Goal: Information Seeking & Learning: Learn about a topic

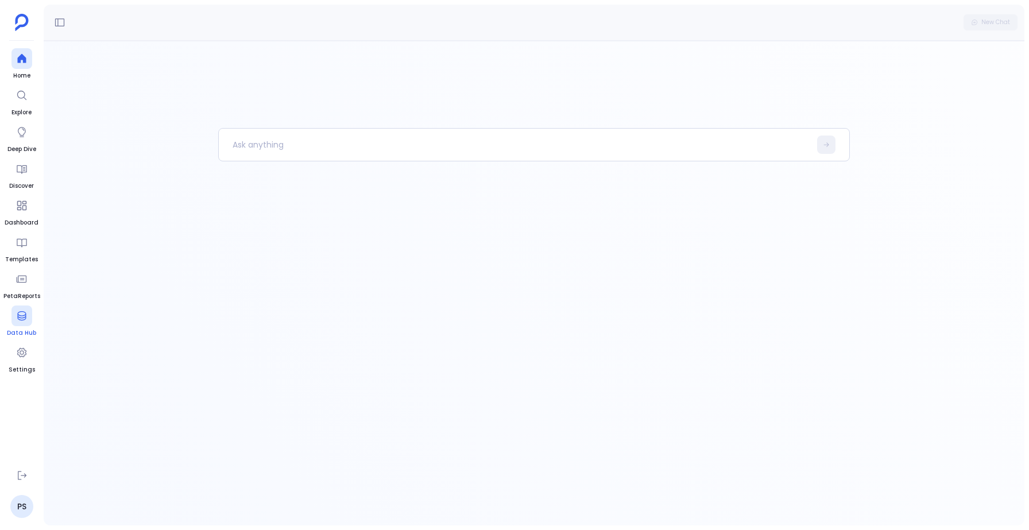
click at [23, 315] on icon at bounding box center [21, 315] width 9 height 9
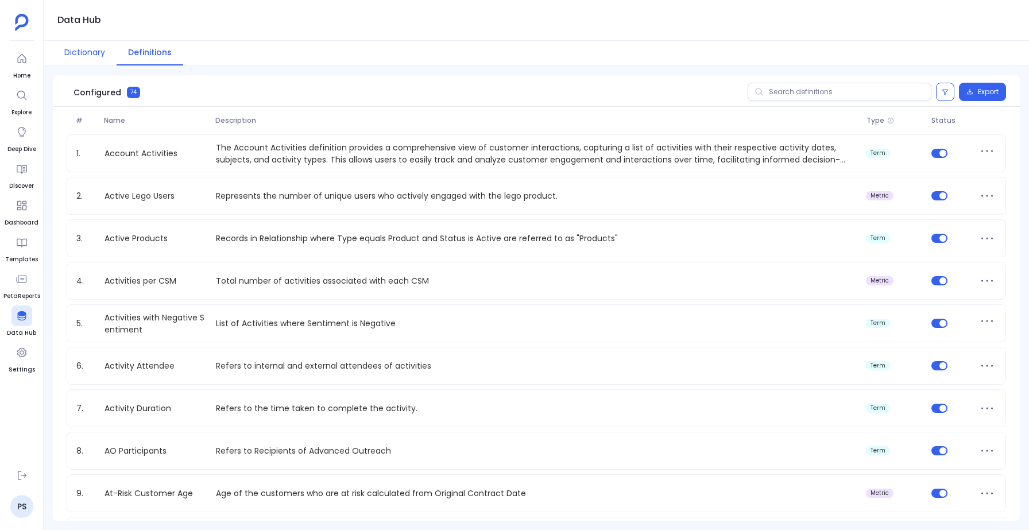
click at [72, 59] on button "Dictionary" at bounding box center [85, 53] width 64 height 25
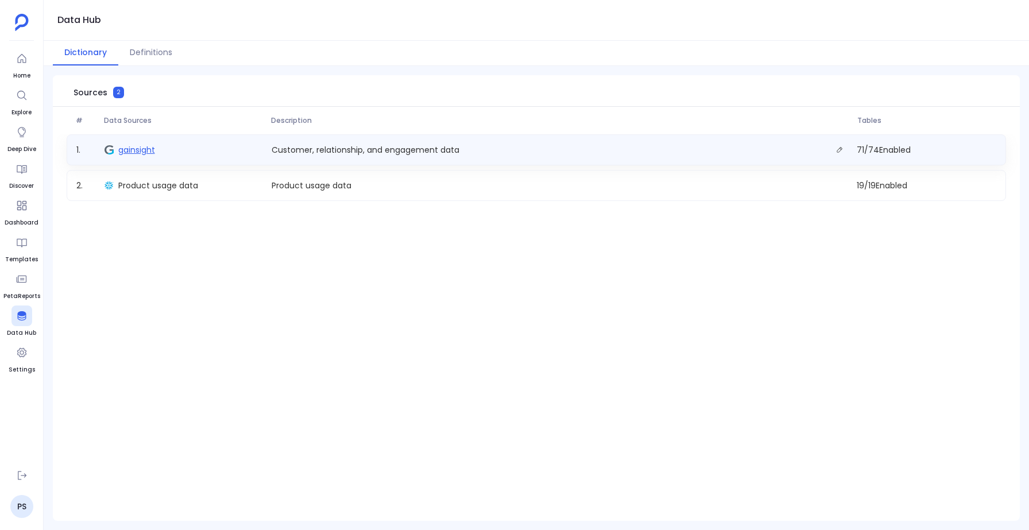
click at [127, 148] on span "gainsight" at bounding box center [136, 149] width 37 height 11
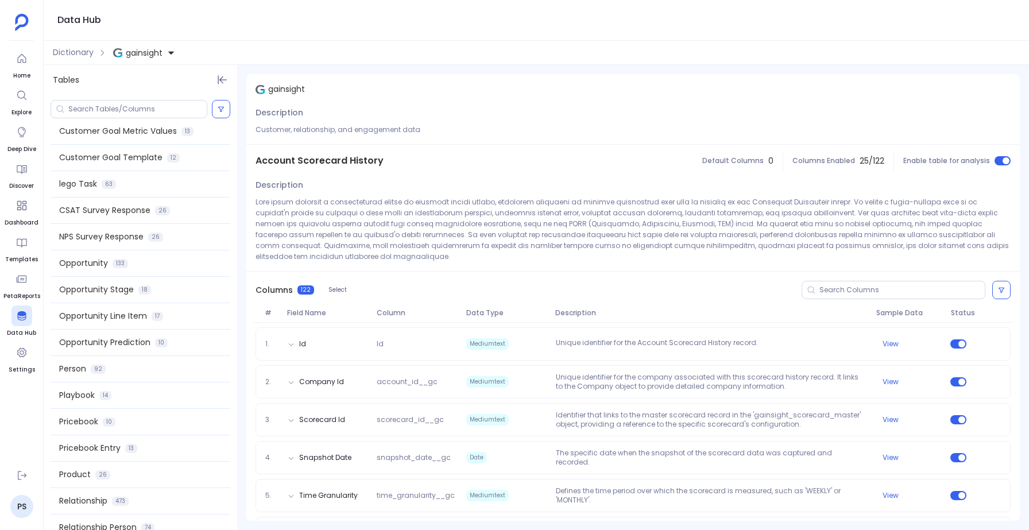
scroll to position [853, 0]
click at [124, 394] on div "Playbook 14" at bounding box center [141, 396] width 180 height 26
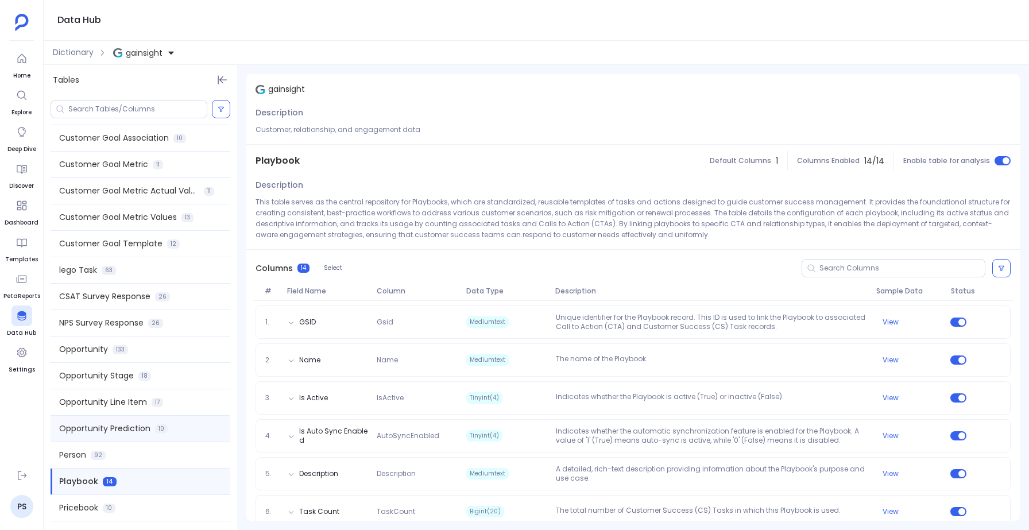
scroll to position [760, 0]
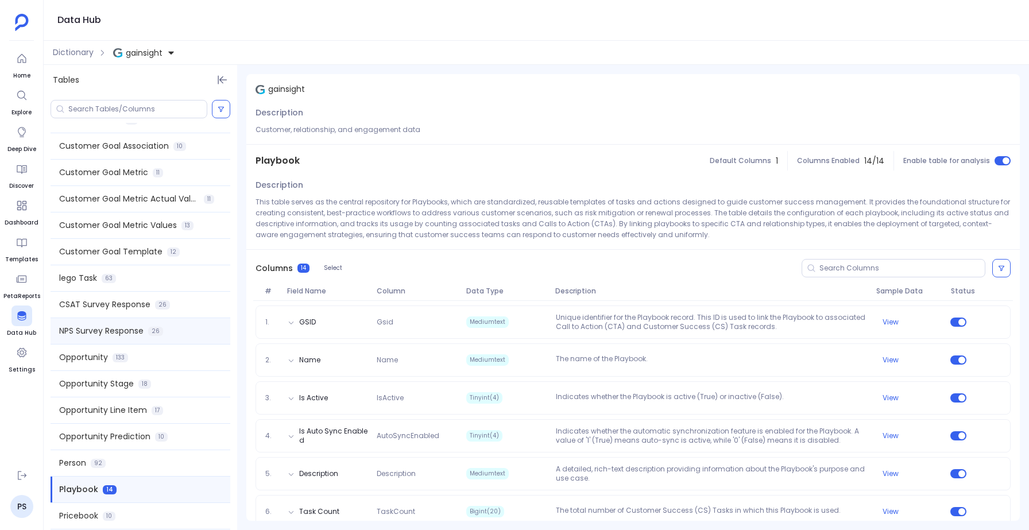
click at [118, 322] on div "NPS Survey Response 26" at bounding box center [141, 331] width 180 height 26
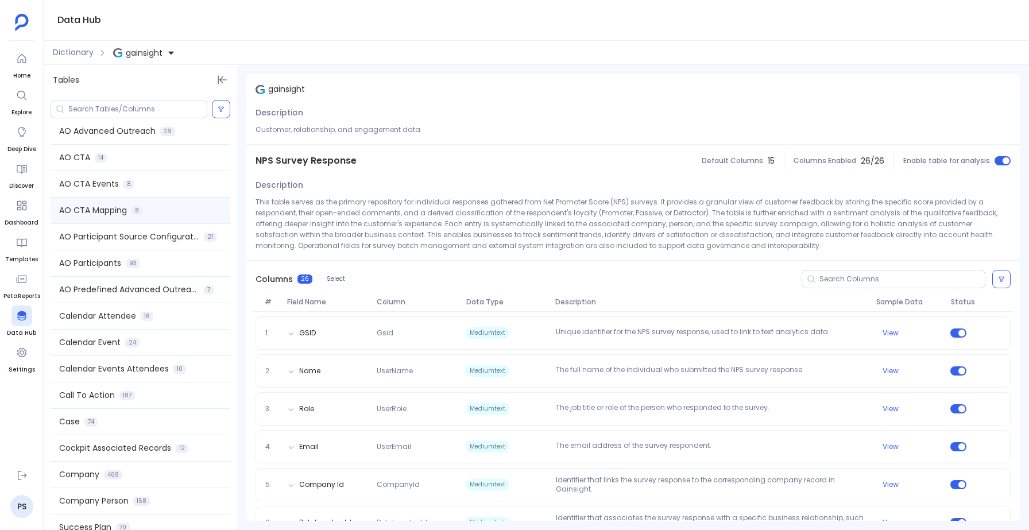
scroll to position [188, 0]
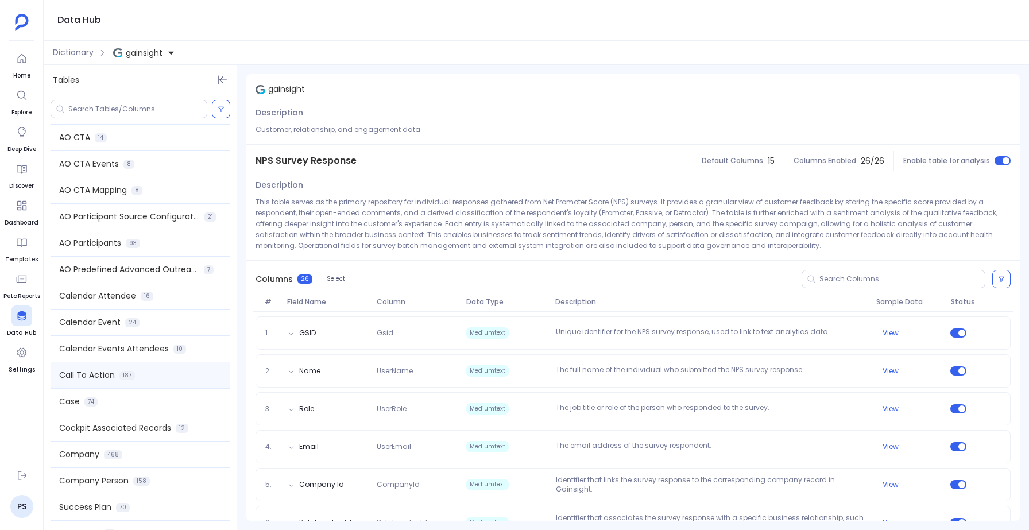
click at [107, 377] on span "Call To Action" at bounding box center [87, 375] width 56 height 12
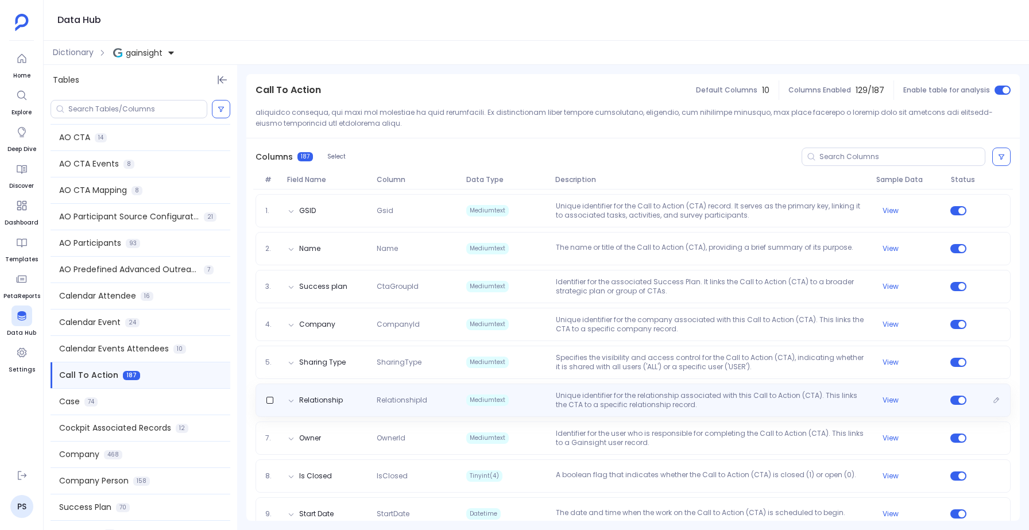
scroll to position [123, 0]
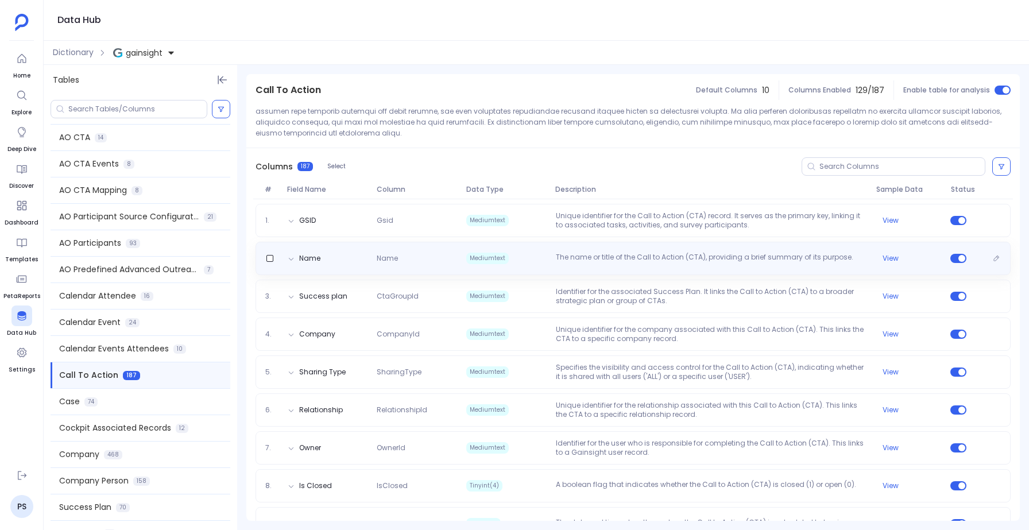
click at [960, 242] on div "Name Name Mediumtext The name or title of the Call to Action (CTA), providing a…" at bounding box center [632, 258] width 755 height 33
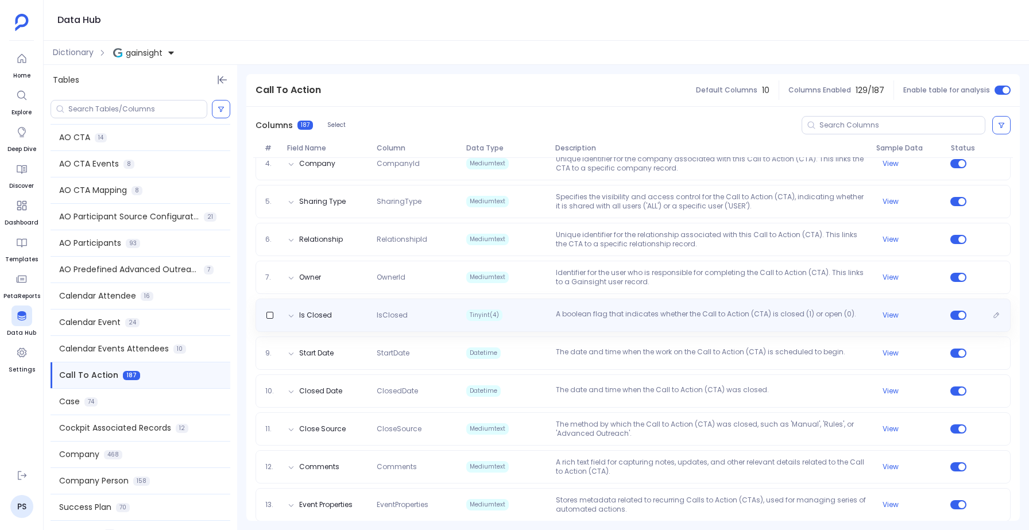
scroll to position [313, 0]
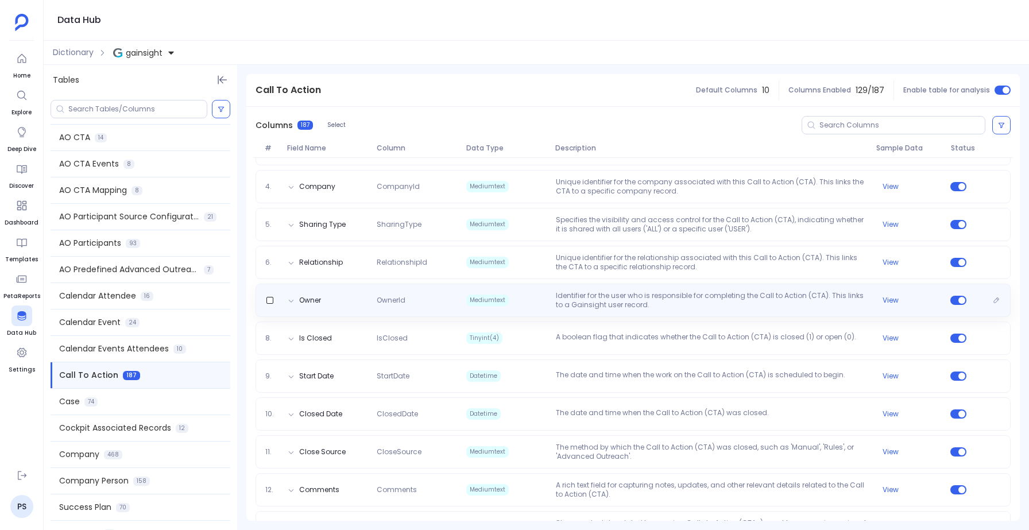
click at [776, 294] on p "Identifier for the user who is responsible for completing the Call to Action (C…" at bounding box center [711, 300] width 320 height 18
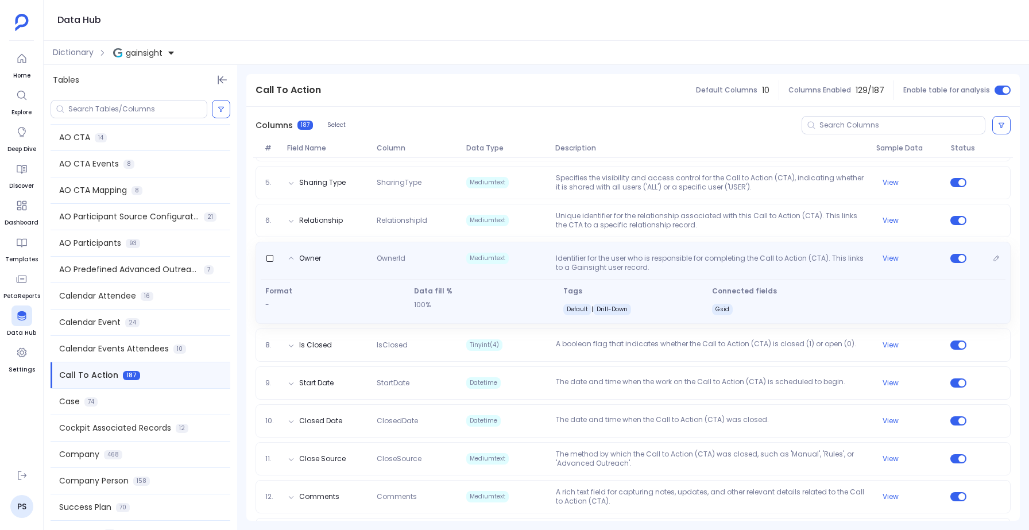
click at [786, 254] on p "Identifier for the user who is responsible for completing the Call to Action (C…" at bounding box center [711, 263] width 320 height 18
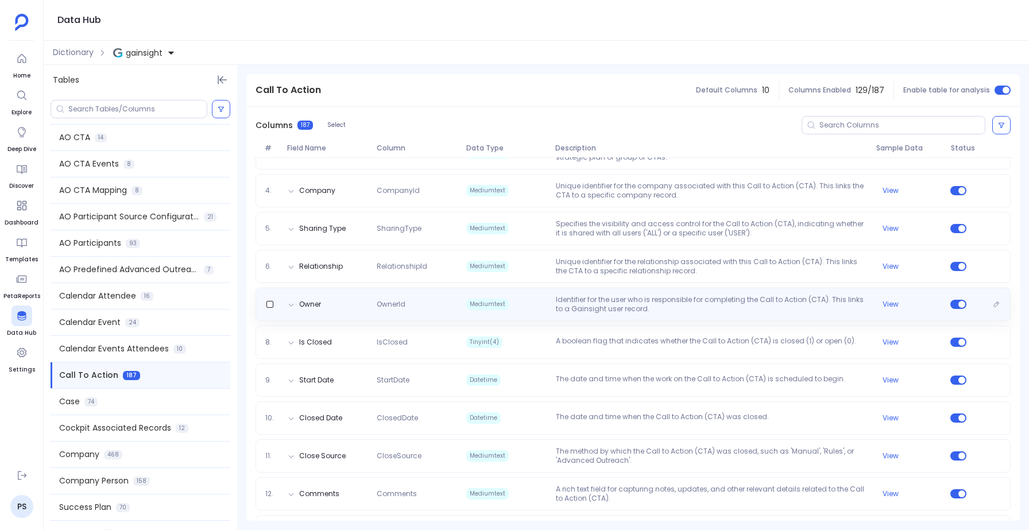
scroll to position [254, 0]
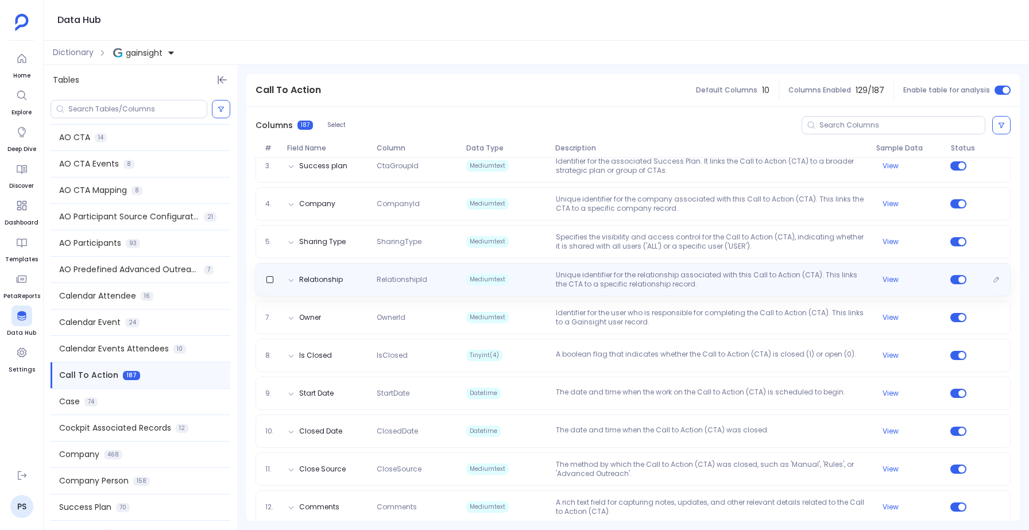
click at [758, 263] on div "Relationship RelationshipId Mediumtext Unique identifier for the relationship a…" at bounding box center [632, 279] width 755 height 33
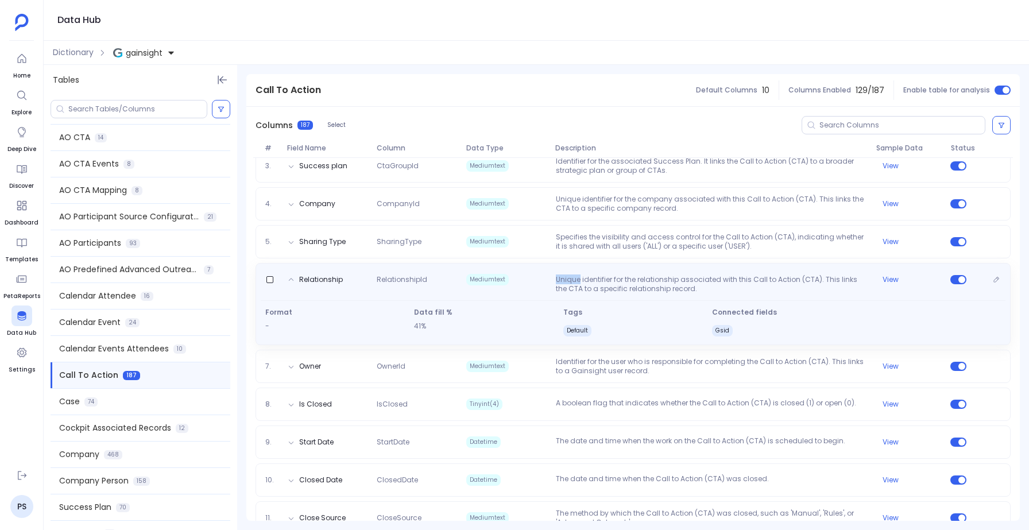
click at [758, 263] on div "Relationship RelationshipId Mediumtext Unique identifier for the relationship a…" at bounding box center [632, 304] width 755 height 82
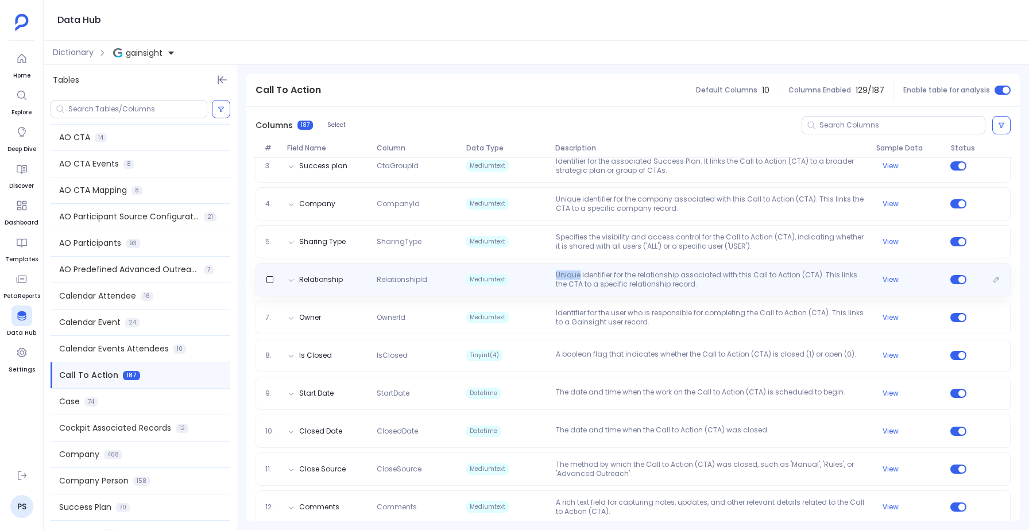
click at [758, 263] on div "Relationship RelationshipId Mediumtext Unique identifier for the relationship a…" at bounding box center [632, 279] width 755 height 33
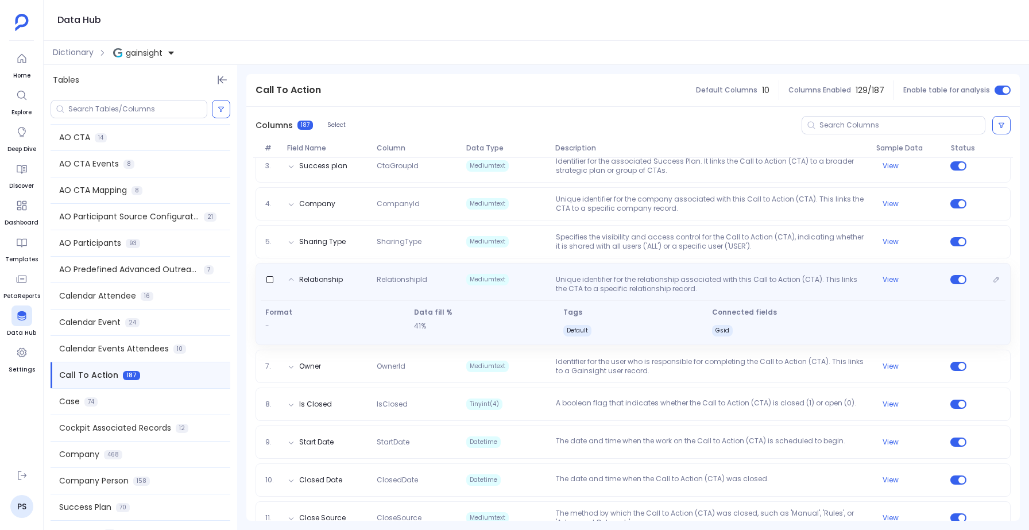
click at [758, 263] on div "Relationship RelationshipId Mediumtext Unique identifier for the relationship a…" at bounding box center [632, 304] width 755 height 82
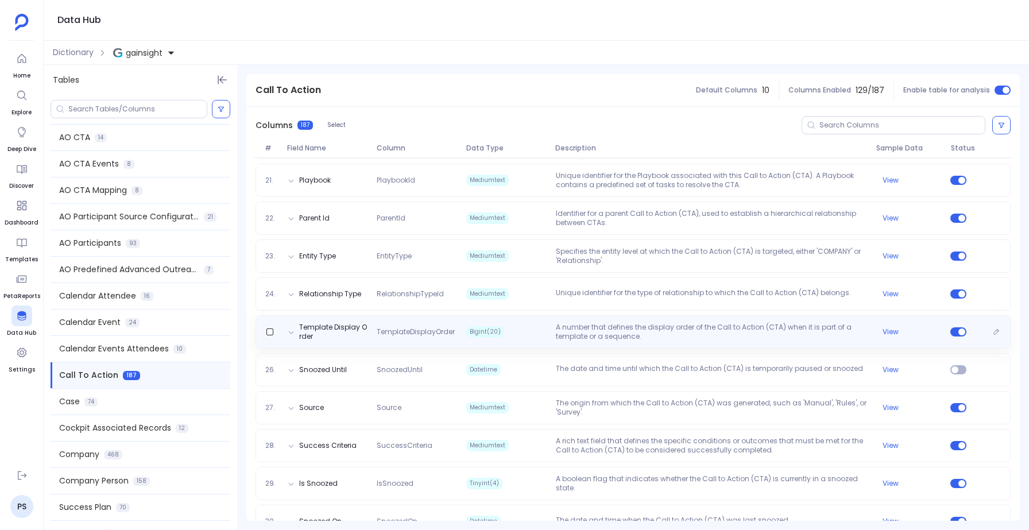
scroll to position [925, 0]
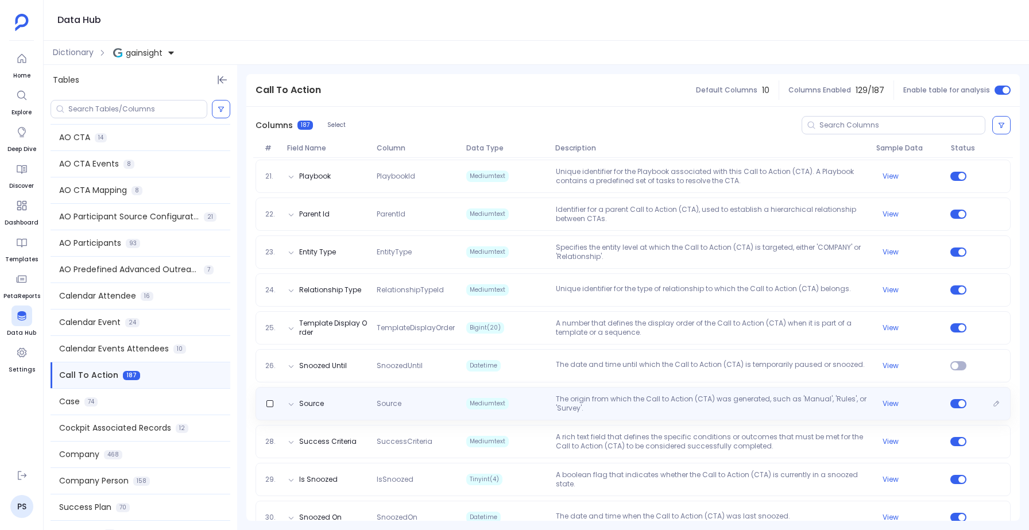
click at [666, 395] on p "The origin from which the Call to Action (CTA) was generated, such as 'Manual',…" at bounding box center [711, 403] width 320 height 18
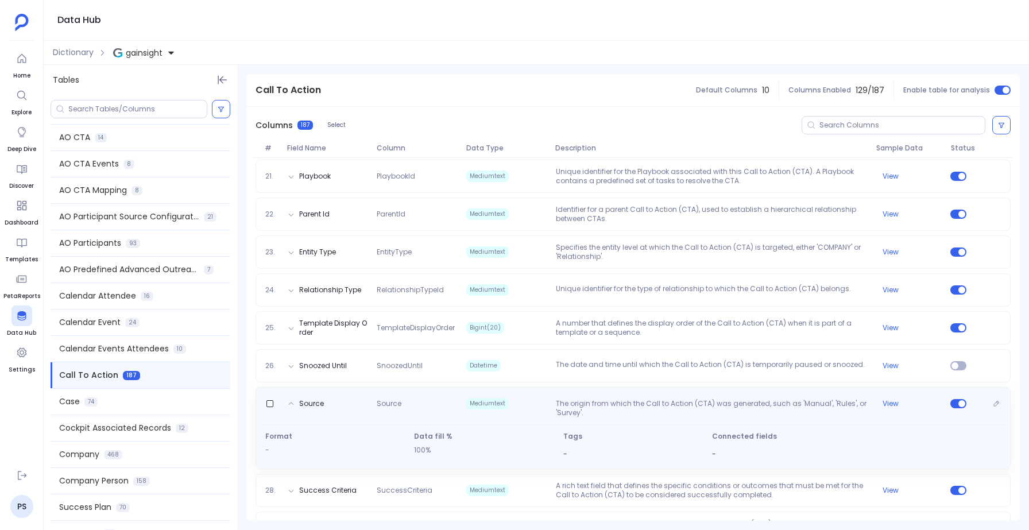
click at [666, 399] on p "The origin from which the Call to Action (CTA) was generated, such as 'Manual',…" at bounding box center [711, 408] width 320 height 18
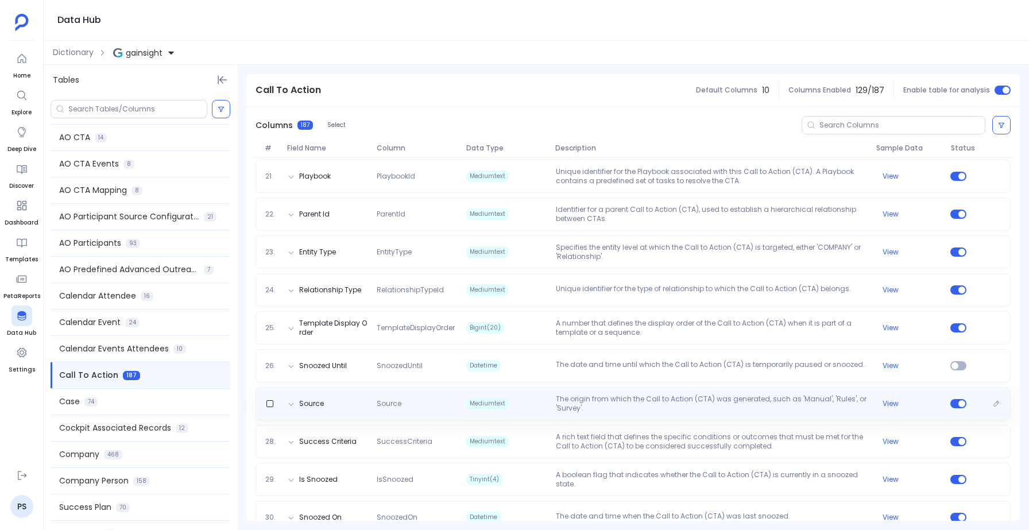
click at [666, 395] on p "The origin from which the Call to Action (CTA) was generated, such as 'Manual',…" at bounding box center [711, 403] width 320 height 18
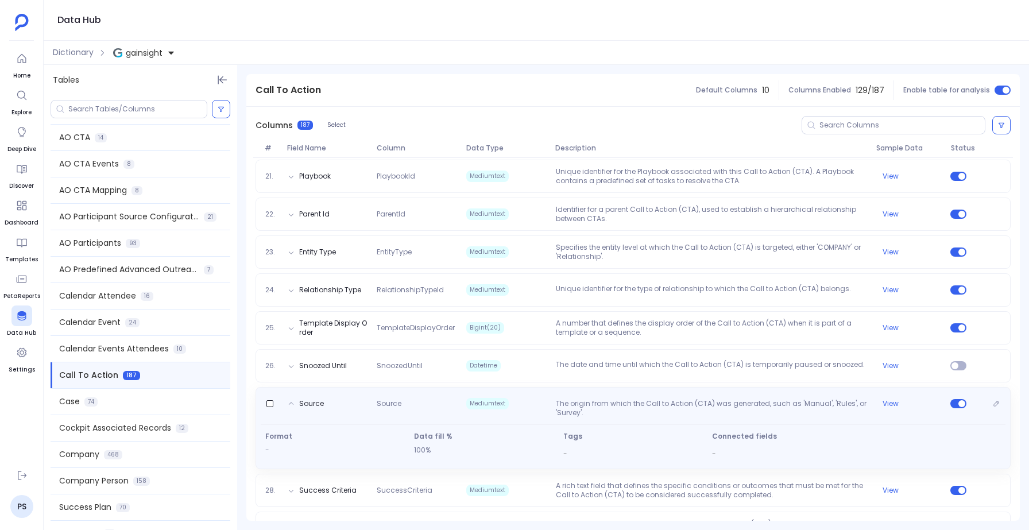
click at [666, 399] on p "The origin from which the Call to Action (CTA) was generated, such as 'Manual',…" at bounding box center [711, 408] width 320 height 18
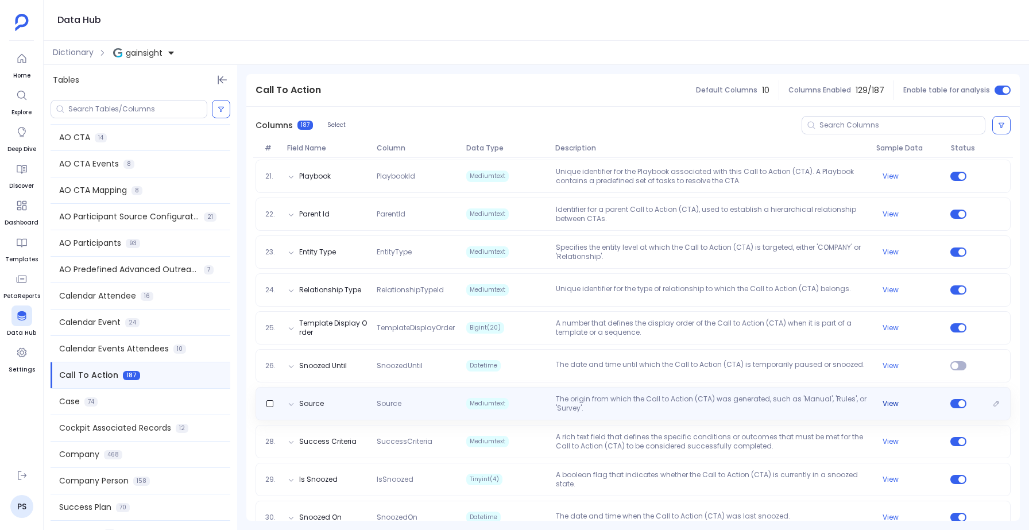
click at [890, 399] on button "View" at bounding box center [890, 403] width 16 height 9
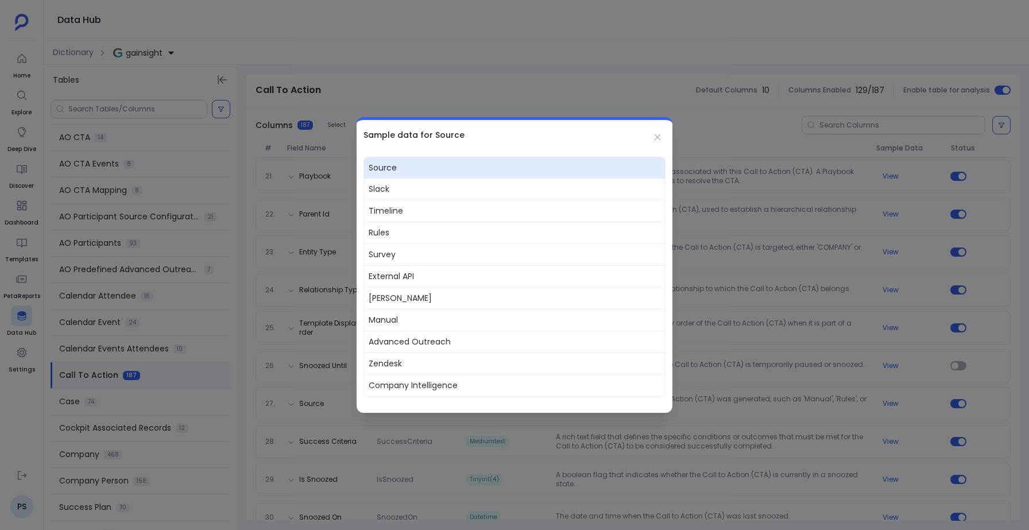
click at [765, 382] on div at bounding box center [514, 265] width 1029 height 530
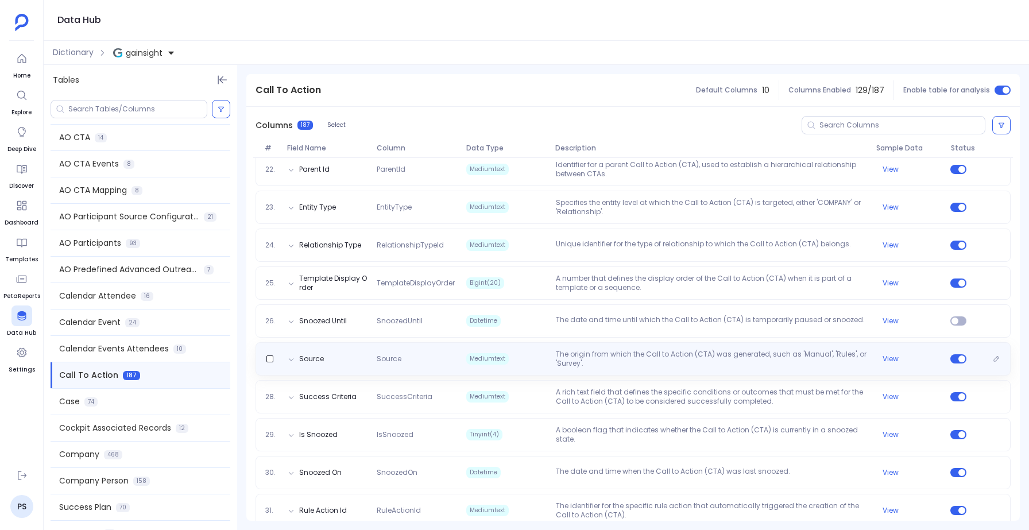
scroll to position [971, 0]
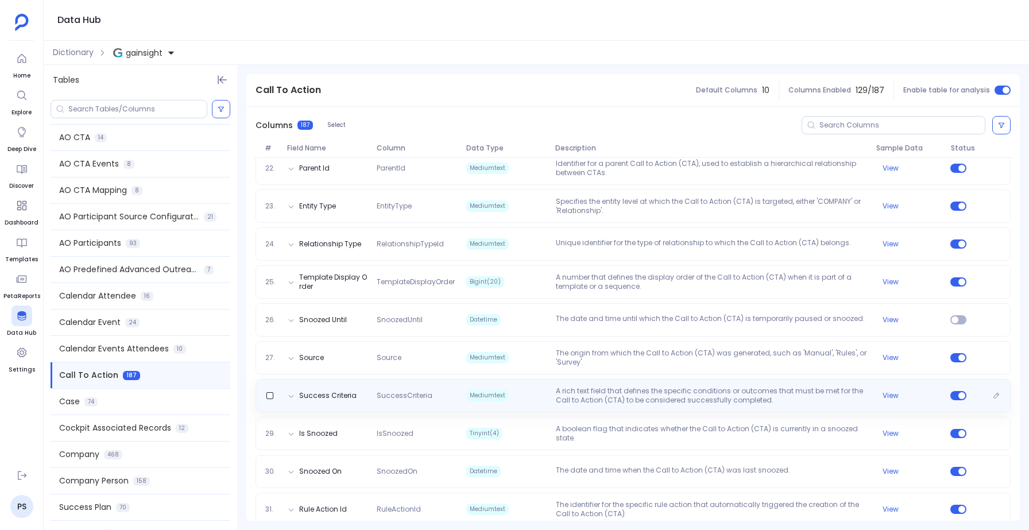
click at [765, 386] on p "A rich text field that defines the specific conditions or outcomes that must be…" at bounding box center [711, 395] width 320 height 18
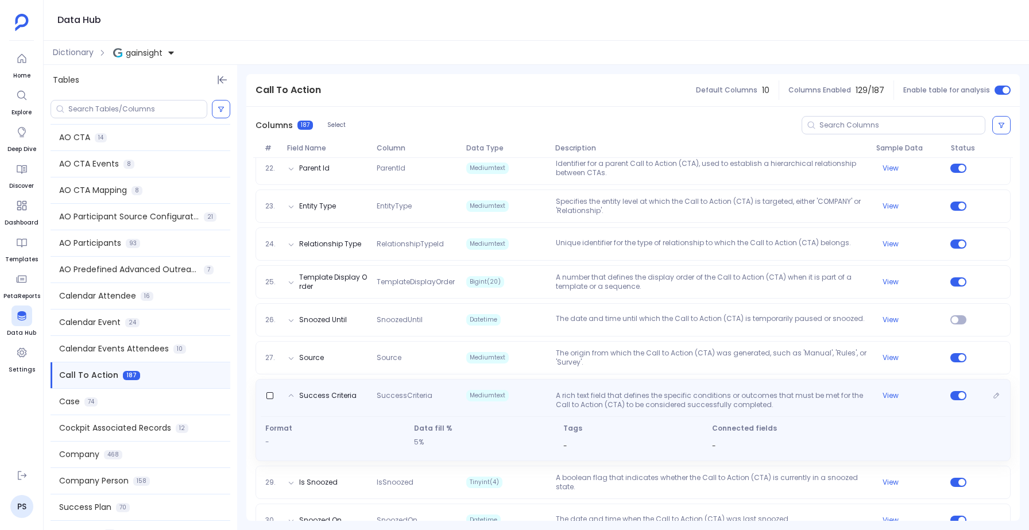
click at [765, 391] on p "A rich text field that defines the specific conditions or outcomes that must be…" at bounding box center [711, 400] width 320 height 18
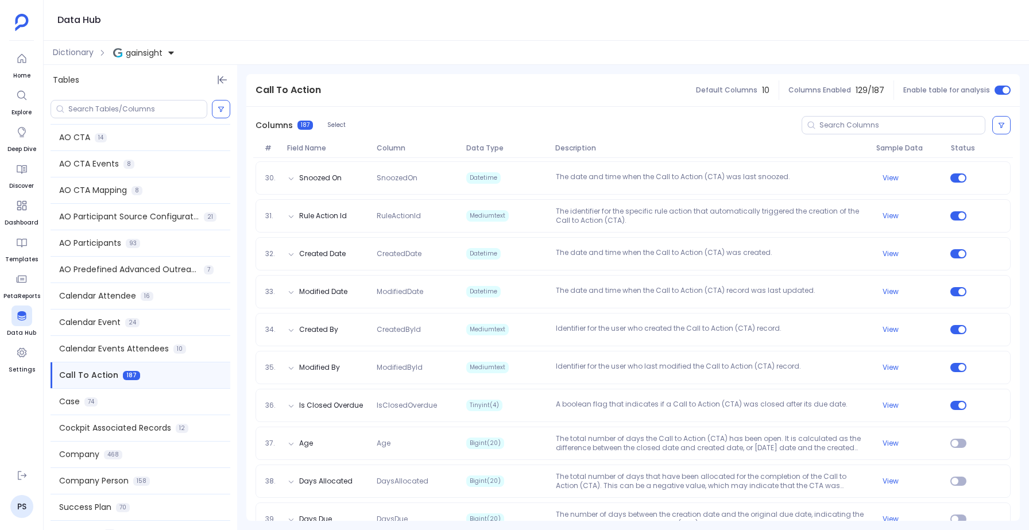
scroll to position [1269, 0]
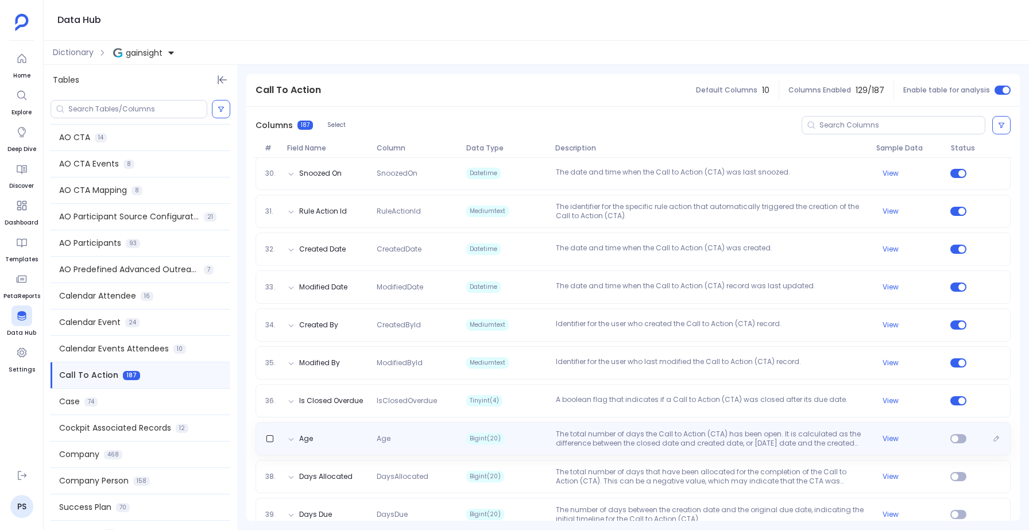
click at [720, 429] on p "The total number of days the Call to Action (CTA) has been open. It is calculat…" at bounding box center [711, 438] width 320 height 18
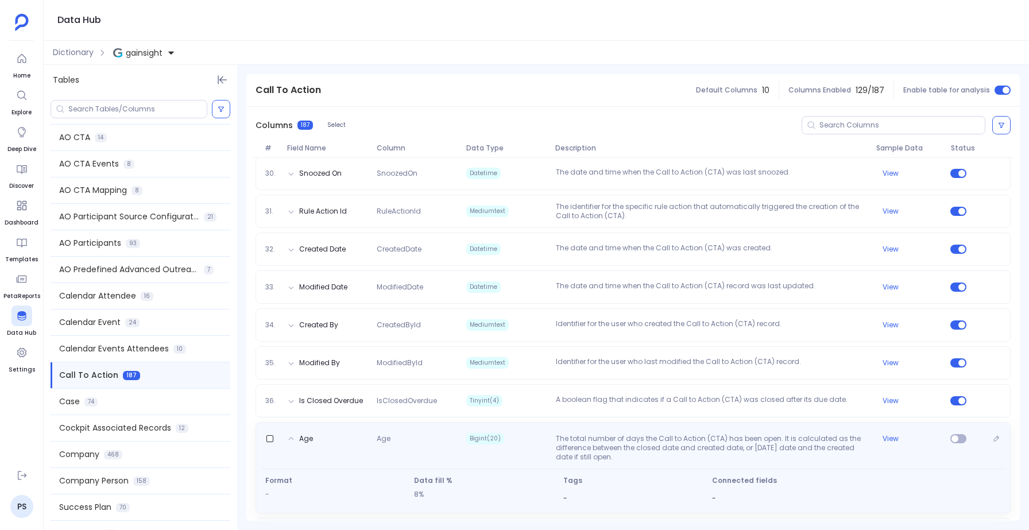
click at [720, 434] on p "The total number of days the Call to Action (CTA) has been open. It is calculat…" at bounding box center [711, 448] width 320 height 28
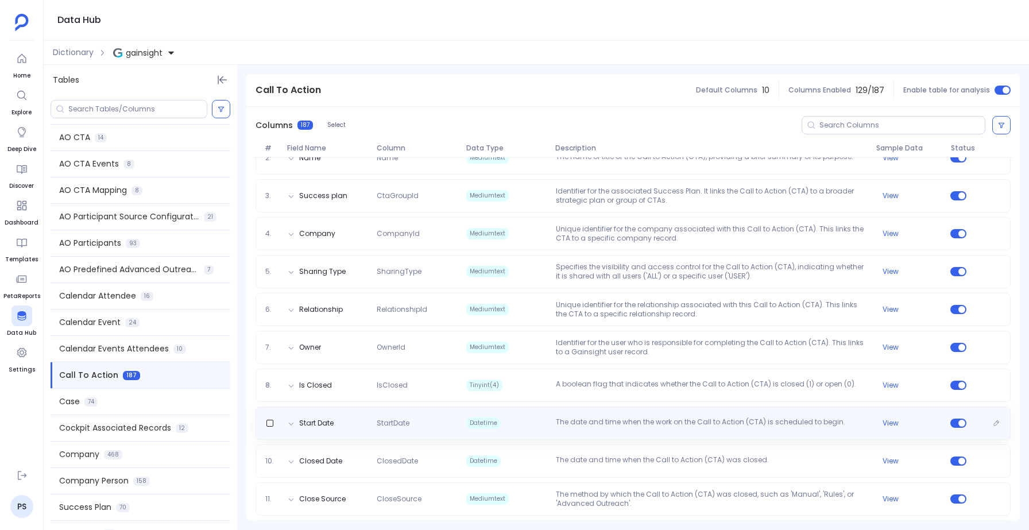
scroll to position [0, 0]
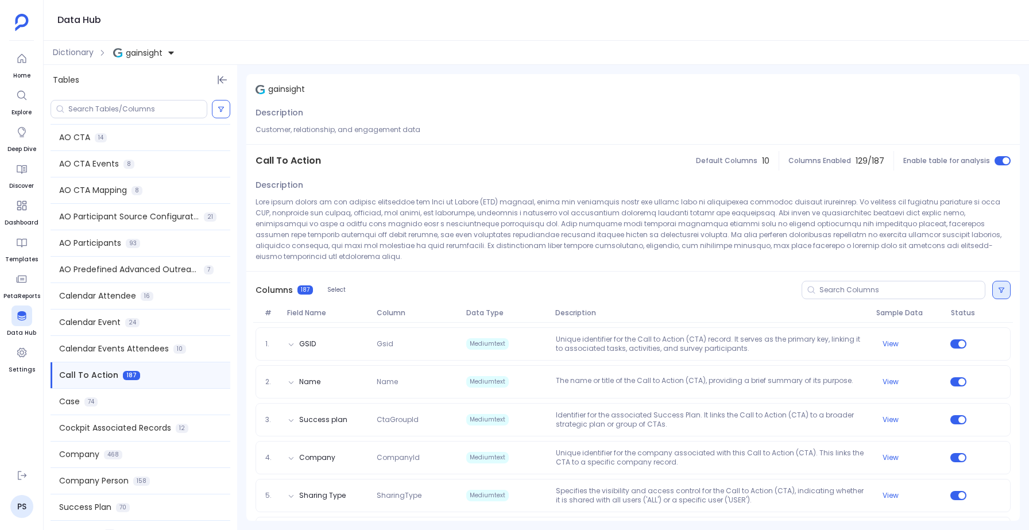
click at [992, 285] on button at bounding box center [1001, 290] width 18 height 18
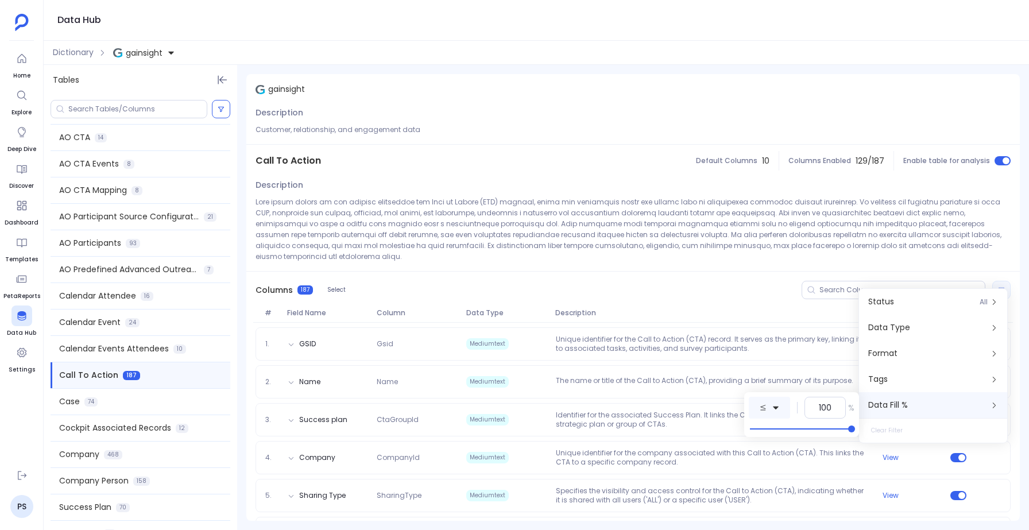
click at [773, 408] on icon at bounding box center [775, 408] width 8 height 8
click at [794, 358] on span "greater or equal to" at bounding box center [821, 357] width 76 height 12
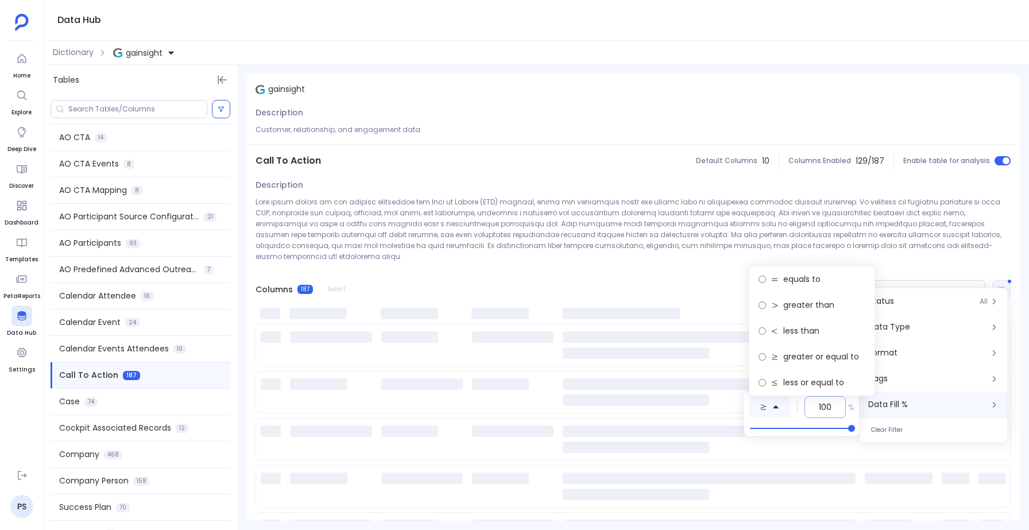
click at [836, 408] on div "100" at bounding box center [824, 407] width 41 height 22
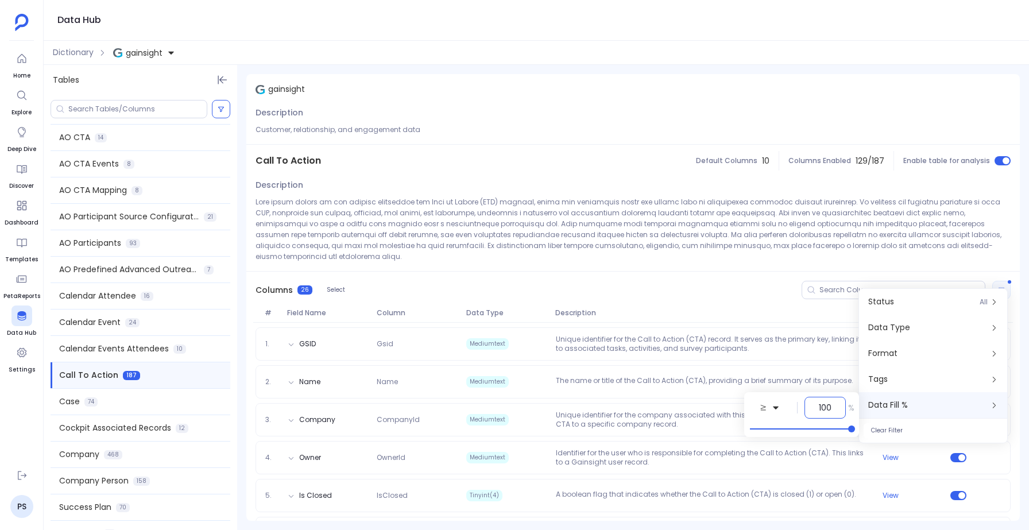
click at [831, 404] on input "100" at bounding box center [825, 407] width 13 height 11
type input "70"
click at [747, 272] on div "Columns 29 Select" at bounding box center [632, 290] width 773 height 37
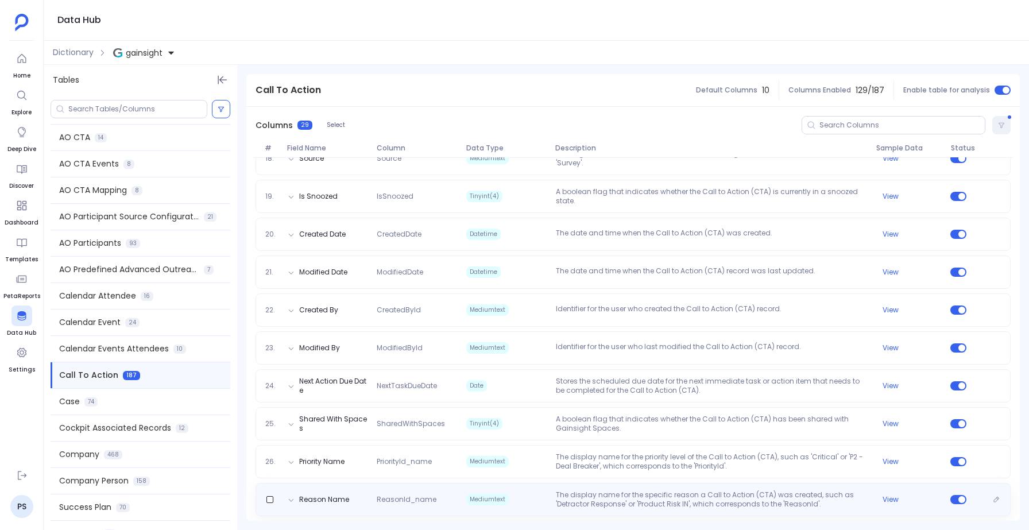
scroll to position [899, 0]
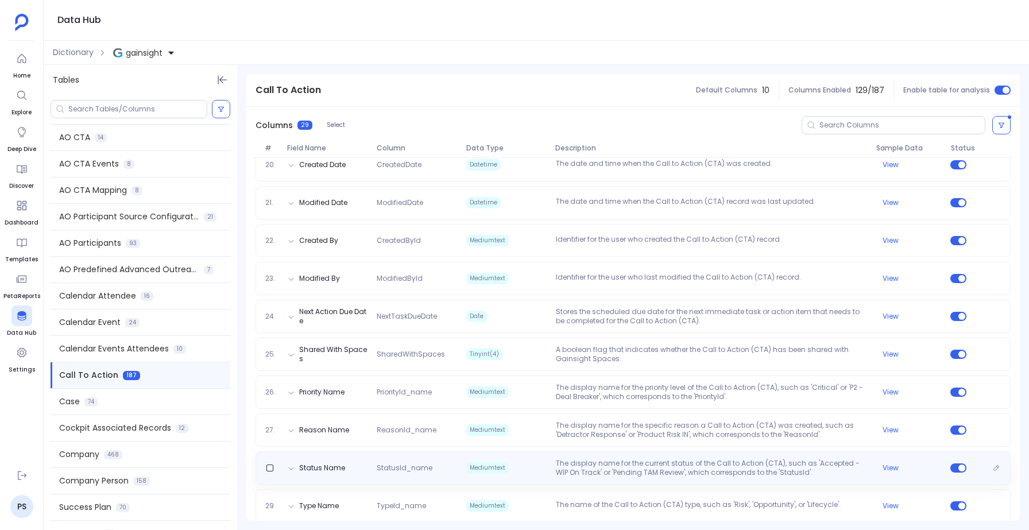
click at [539, 451] on div "Status Name StatusId_name Mediumtext The display name for the current status of…" at bounding box center [632, 467] width 755 height 33
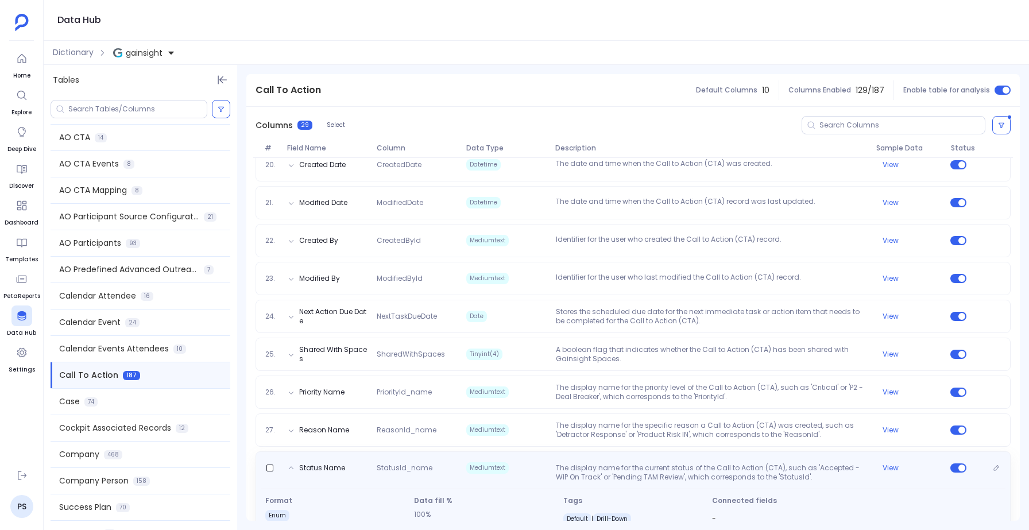
click at [539, 451] on div "Status Name StatusId_name Mediumtext The display name for the current status of…" at bounding box center [632, 492] width 755 height 82
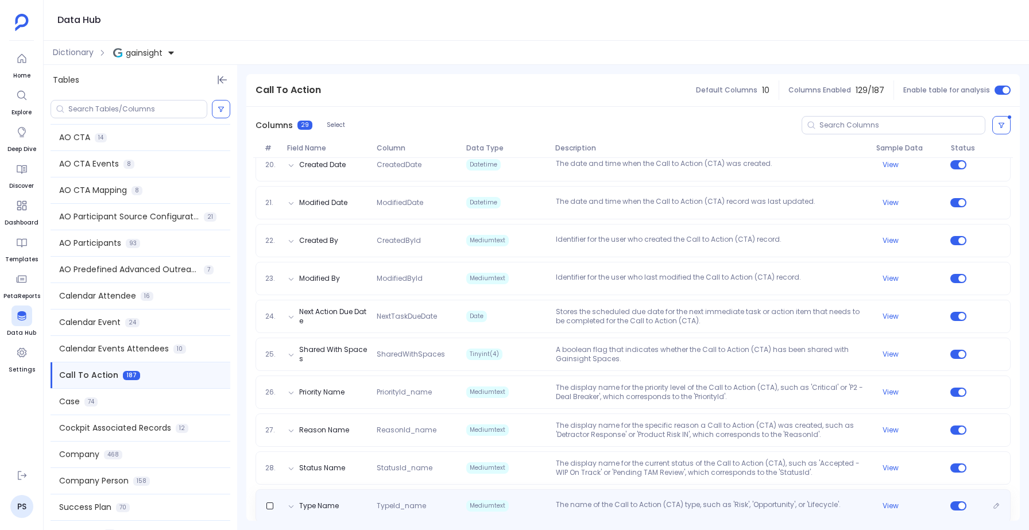
click at [528, 500] on span "Mediumtext" at bounding box center [507, 505] width 90 height 11
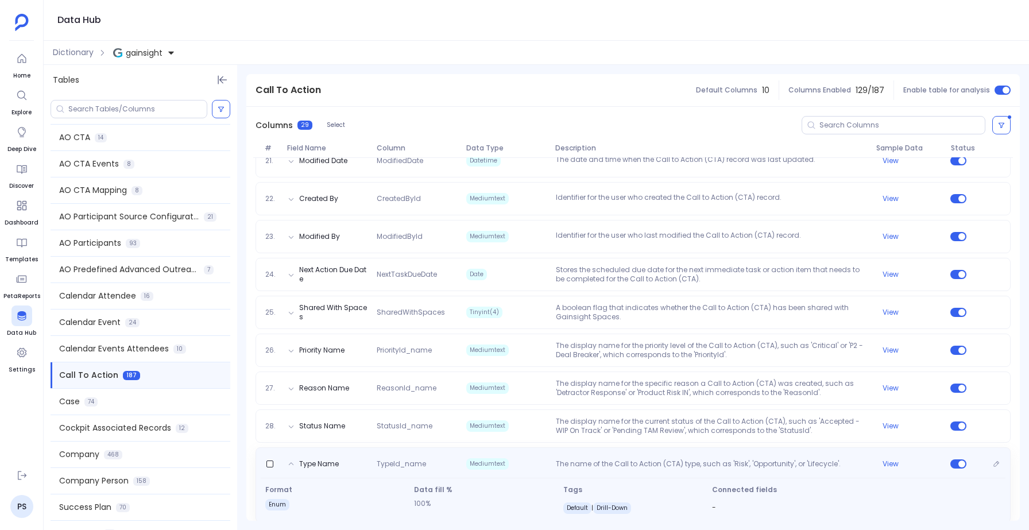
click at [546, 458] on span "Mediumtext" at bounding box center [507, 463] width 90 height 11
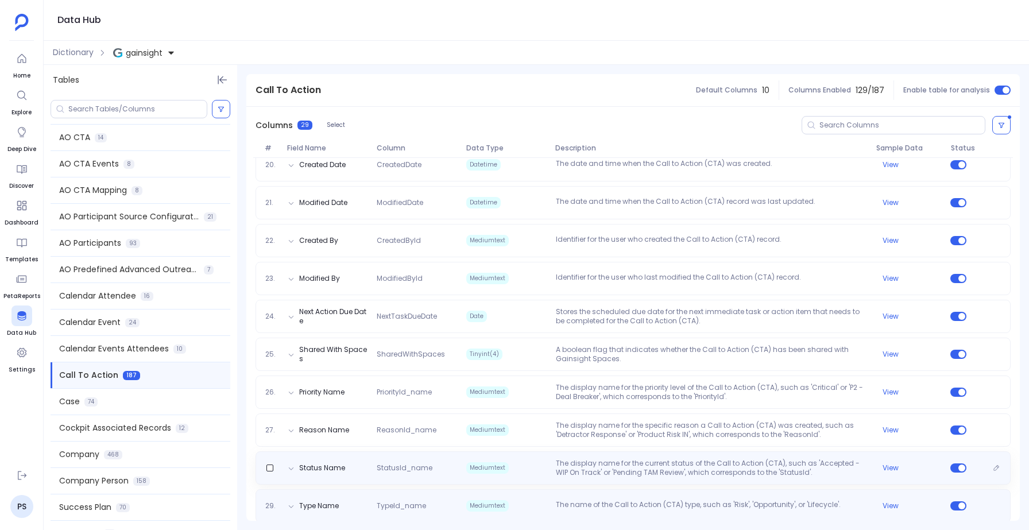
click at [546, 459] on span "Mediumtext" at bounding box center [507, 468] width 90 height 18
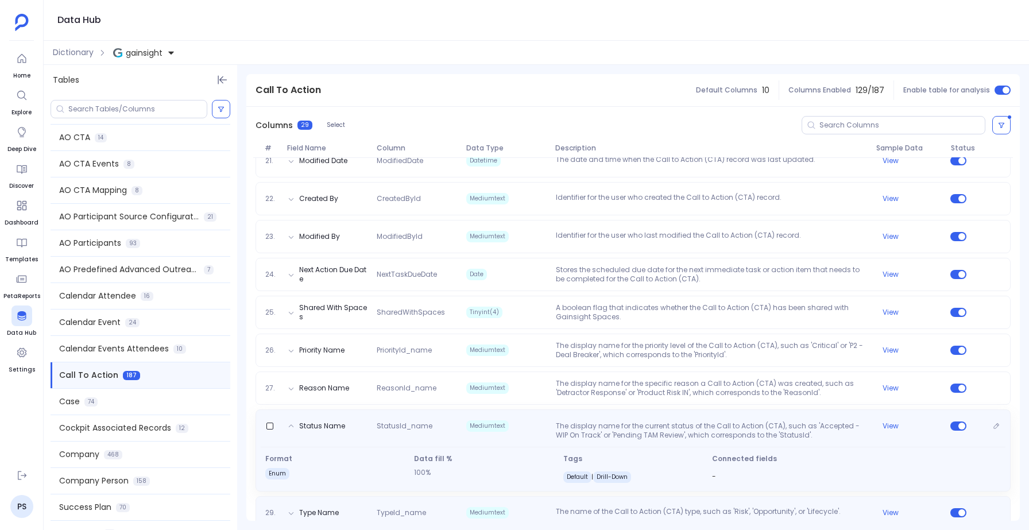
click at [546, 454] on div "Data fill % 100%" at bounding box center [483, 469] width 149 height 30
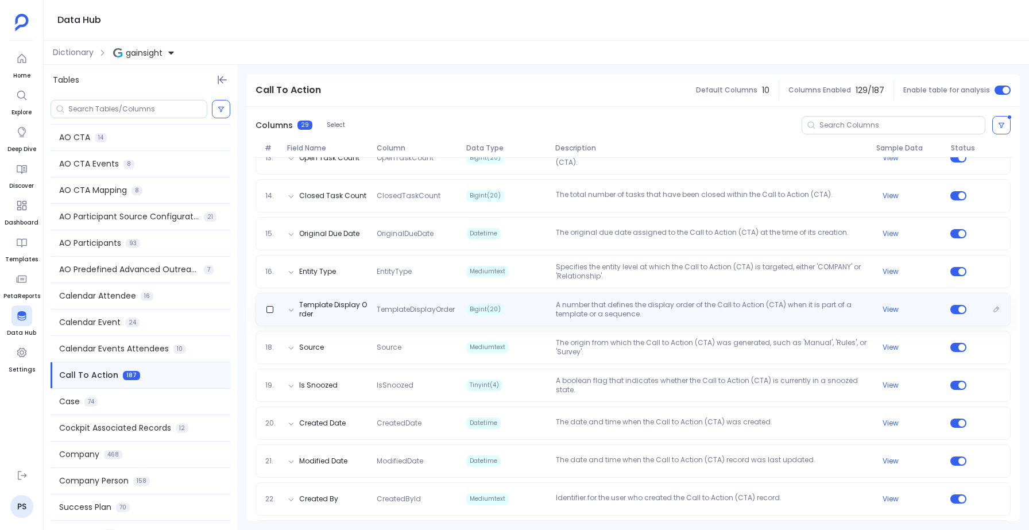
scroll to position [637, 0]
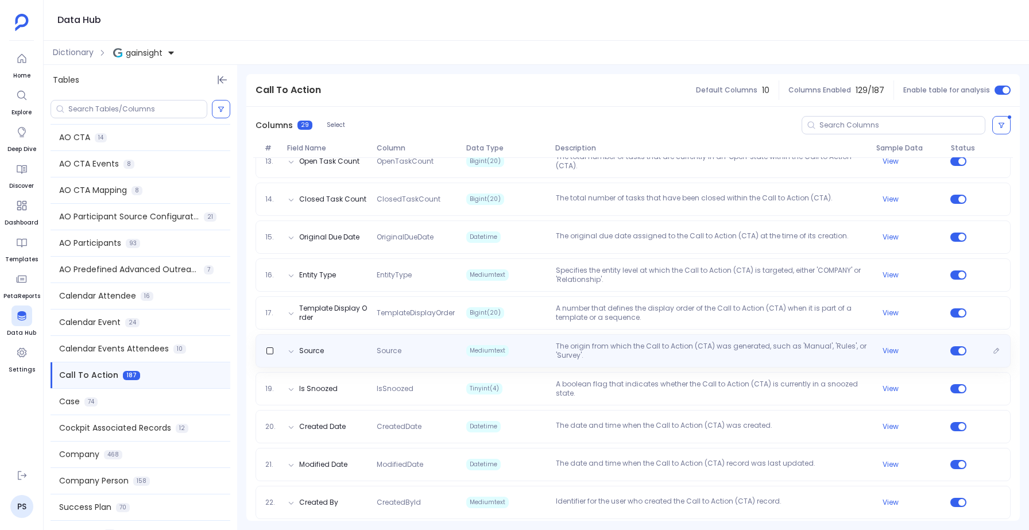
click at [710, 342] on p "The origin from which the Call to Action (CTA) was generated, such as 'Manual',…" at bounding box center [711, 351] width 320 height 18
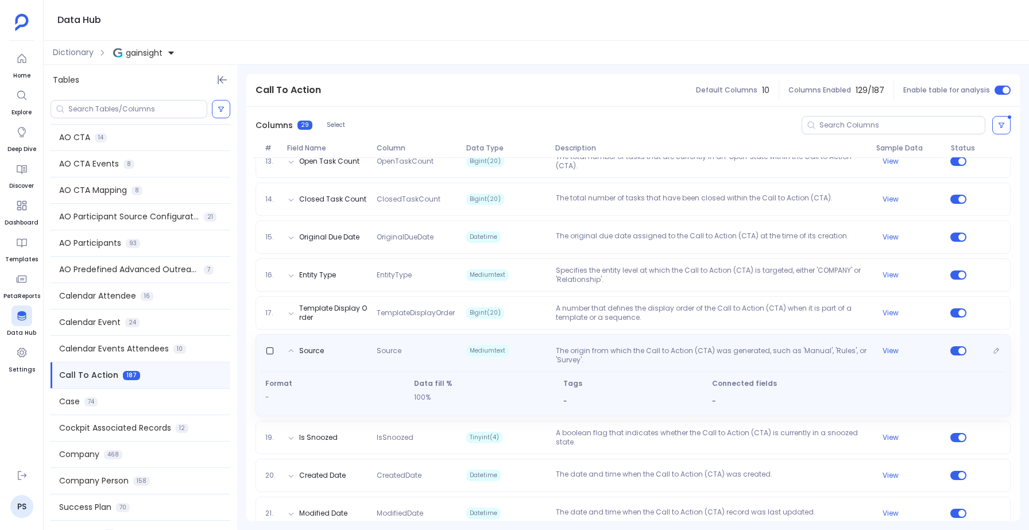
click at [710, 346] on p "The origin from which the Call to Action (CTA) was generated, such as 'Manual',…" at bounding box center [711, 355] width 320 height 18
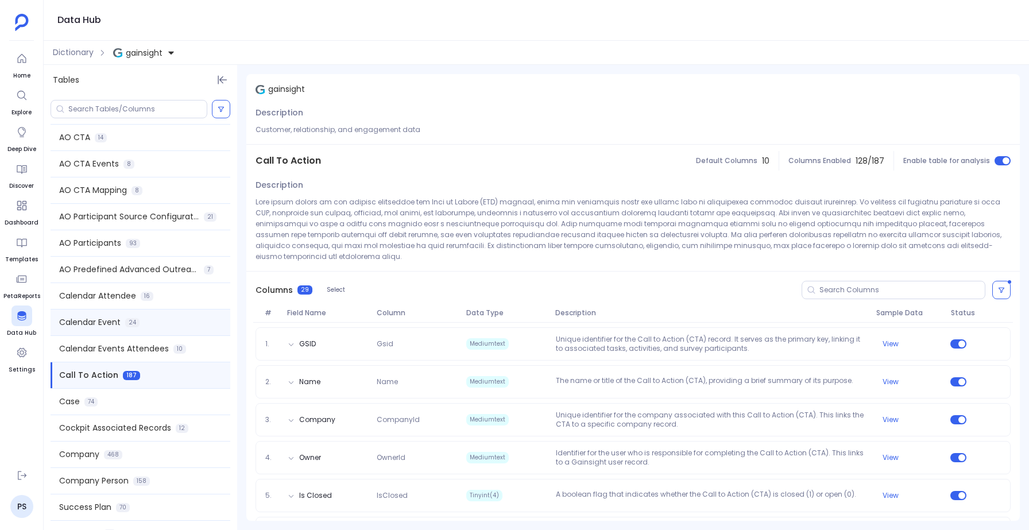
scroll to position [0, 0]
